Goal: Task Accomplishment & Management: Manage account settings

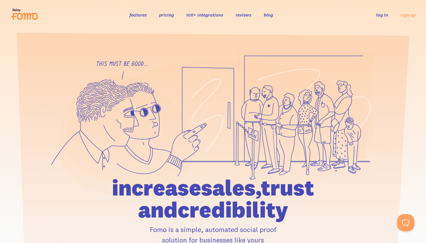
click at [382, 14] on link "log in" at bounding box center [383, 15] width 12 height 6
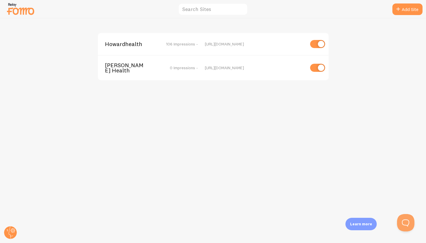
click at [197, 44] on span "106 Impressions -" at bounding box center [182, 43] width 32 height 5
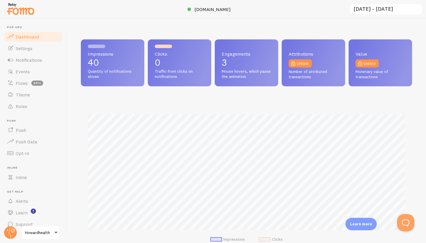
scroll to position [152, 332]
click at [25, 52] on link "Settings" at bounding box center [33, 49] width 60 height 12
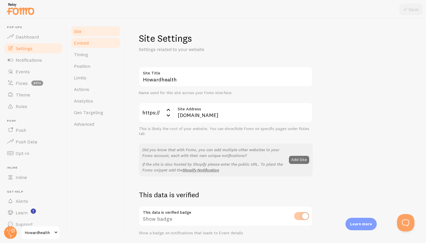
click at [83, 44] on span "Embed" at bounding box center [81, 43] width 15 height 6
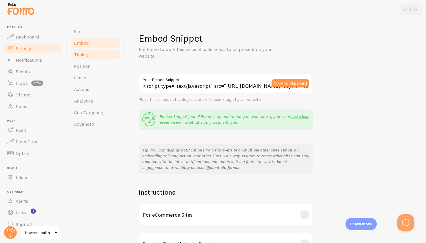
click at [80, 57] on span "Timing" at bounding box center [81, 55] width 14 height 6
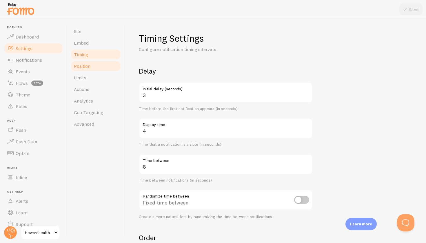
click at [83, 64] on span "Position" at bounding box center [82, 66] width 17 height 6
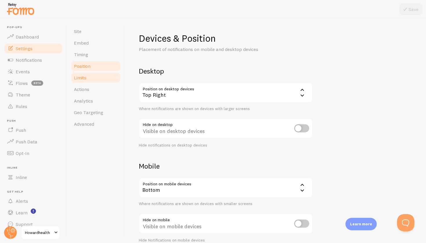
click at [84, 76] on span "Limits" at bounding box center [80, 78] width 12 height 6
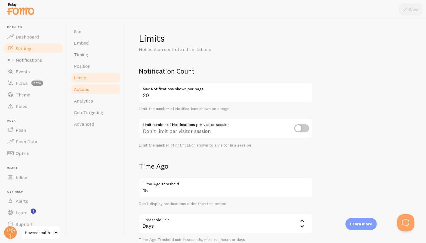
click at [85, 92] on span "Actions" at bounding box center [81, 89] width 15 height 6
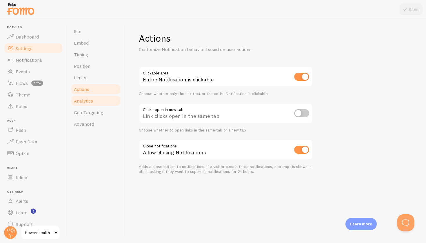
click at [86, 102] on span "Analytics" at bounding box center [83, 101] width 19 height 6
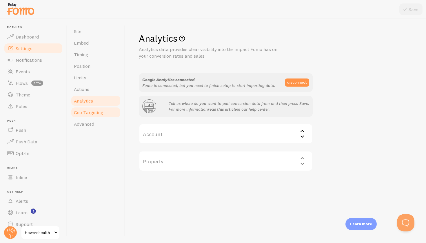
click at [88, 110] on span "Geo Targeting" at bounding box center [88, 113] width 29 height 6
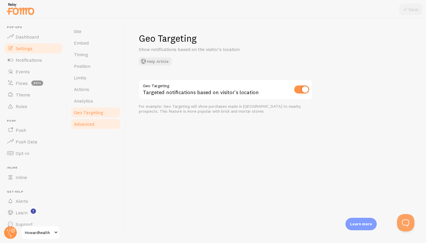
click at [85, 125] on span "Advanced" at bounding box center [84, 124] width 20 height 6
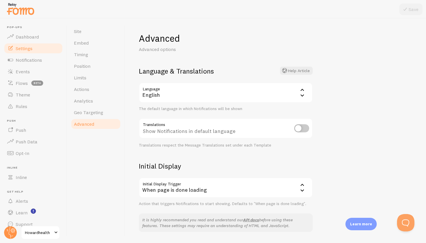
click at [332, 124] on div "Advanced Advanced options Language & Translations Help Article Language en Engl…" at bounding box center [275, 131] width 301 height 225
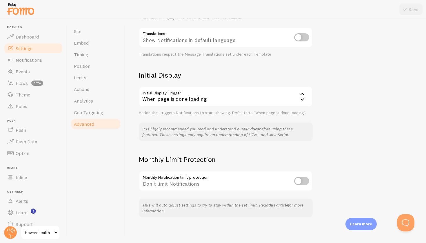
scroll to position [90, 0]
click at [252, 129] on link "API docs" at bounding box center [251, 129] width 16 height 5
click at [96, 113] on span "Geo Targeting" at bounding box center [88, 113] width 29 height 6
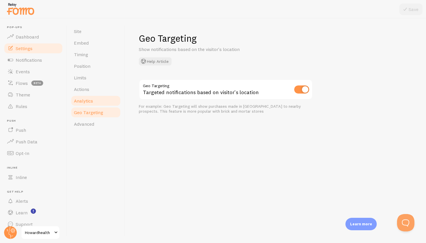
click at [79, 102] on span "Analytics" at bounding box center [83, 101] width 19 height 6
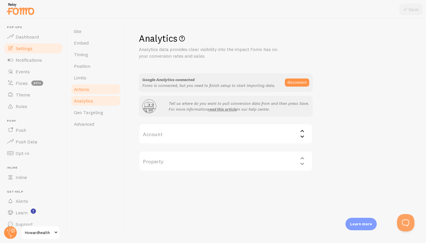
click at [81, 91] on span "Actions" at bounding box center [81, 89] width 15 height 6
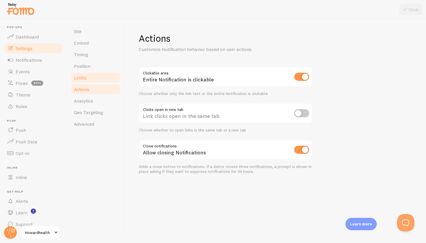
click at [82, 83] on link "Limits" at bounding box center [95, 78] width 51 height 12
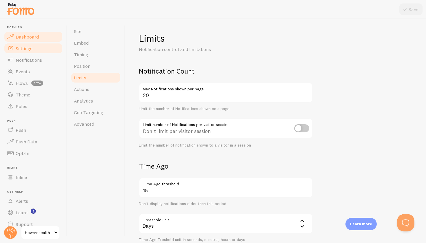
click at [28, 33] on link "Dashboard" at bounding box center [33, 37] width 60 height 12
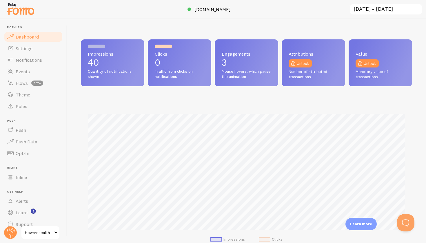
scroll to position [152, 332]
click at [23, 47] on span "Settings" at bounding box center [24, 49] width 17 height 6
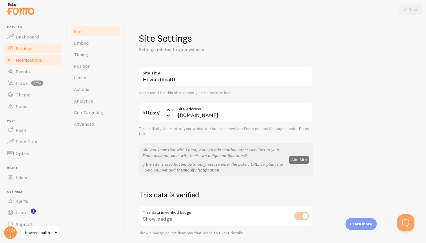
click at [24, 57] on link "Notifications" at bounding box center [33, 60] width 60 height 12
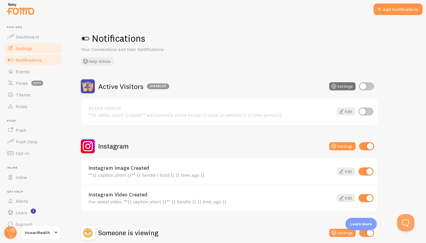
click at [28, 50] on span "Settings" at bounding box center [24, 49] width 17 height 6
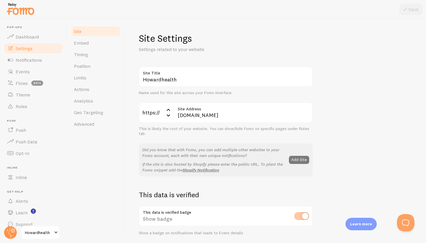
click at [300, 162] on button "Add Site" at bounding box center [299, 160] width 20 height 8
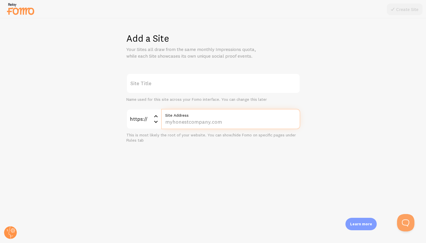
click at [229, 122] on input "Site Address" at bounding box center [230, 119] width 139 height 20
click at [187, 76] on label "Site Title" at bounding box center [213, 83] width 174 height 20
click at [187, 76] on input "Site Title" at bounding box center [213, 83] width 174 height 20
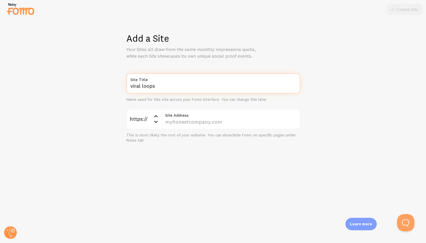
type input "viral loops"
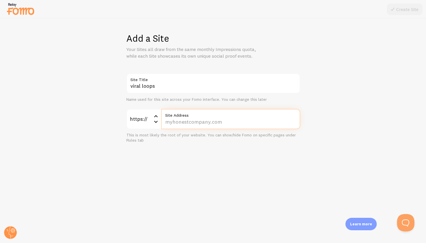
click at [199, 124] on input "Site Address" at bounding box center [230, 119] width 139 height 20
paste input "howardhealth.net/howard-health-3-kmvkpaaz"
type input "howardhealth.net/howard-health-3-kmvkpaaz"
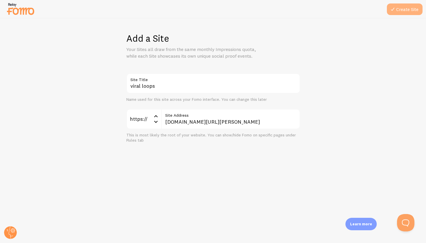
click at [412, 13] on button "Create Site" at bounding box center [405, 9] width 36 height 12
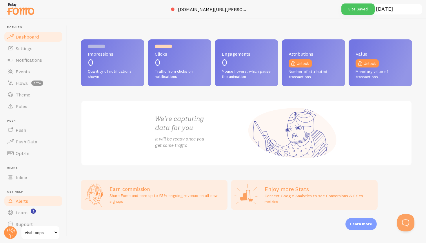
click at [22, 203] on span "Alerts" at bounding box center [22, 201] width 12 height 6
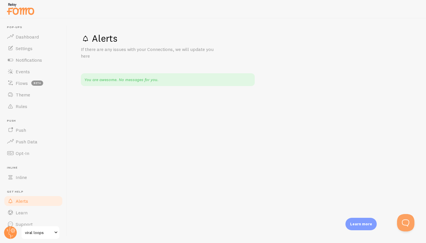
click at [17, 184] on ul "Pop-ups Dashboard Settings Notifications Events Flows beta Theme Rules Push Pus…" at bounding box center [33, 128] width 60 height 205
click at [18, 176] on span "Inline" at bounding box center [21, 178] width 11 height 6
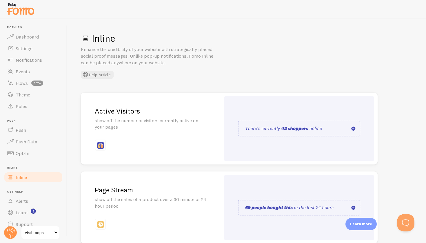
click at [16, 161] on ul "Pop-ups Dashboard Settings Notifications Events Flows beta Theme Rules Push Pus…" at bounding box center [33, 128] width 60 height 205
click at [20, 151] on span "Opt-In" at bounding box center [23, 154] width 14 height 6
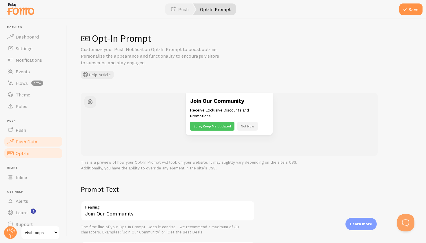
click at [21, 142] on span "Push Data" at bounding box center [27, 142] width 22 height 6
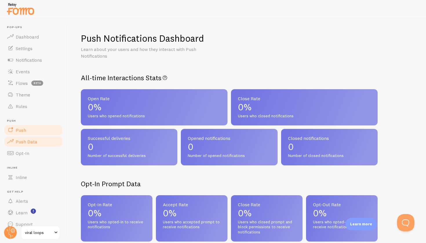
click at [19, 135] on link "Push" at bounding box center [33, 130] width 60 height 12
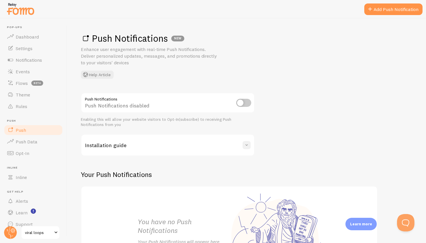
click at [246, 144] on span at bounding box center [247, 145] width 6 height 6
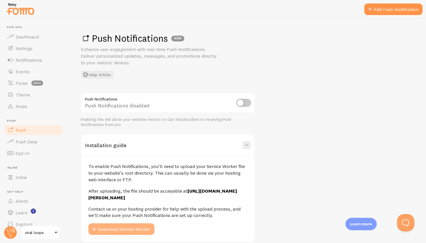
click at [113, 232] on button "Download Service Worker" at bounding box center [121, 230] width 66 height 12
